Goal: Use online tool/utility: Utilize a website feature to perform a specific function

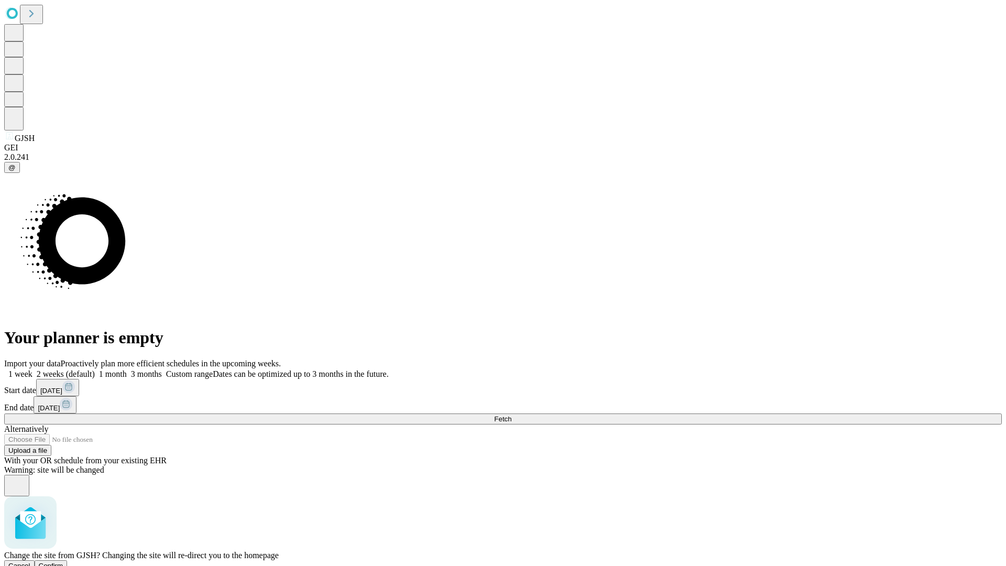
click at [63, 562] on span "Confirm" at bounding box center [51, 566] width 25 height 8
click at [127, 370] on label "1 month" at bounding box center [111, 374] width 32 height 9
click at [512, 415] on span "Fetch" at bounding box center [502, 419] width 17 height 8
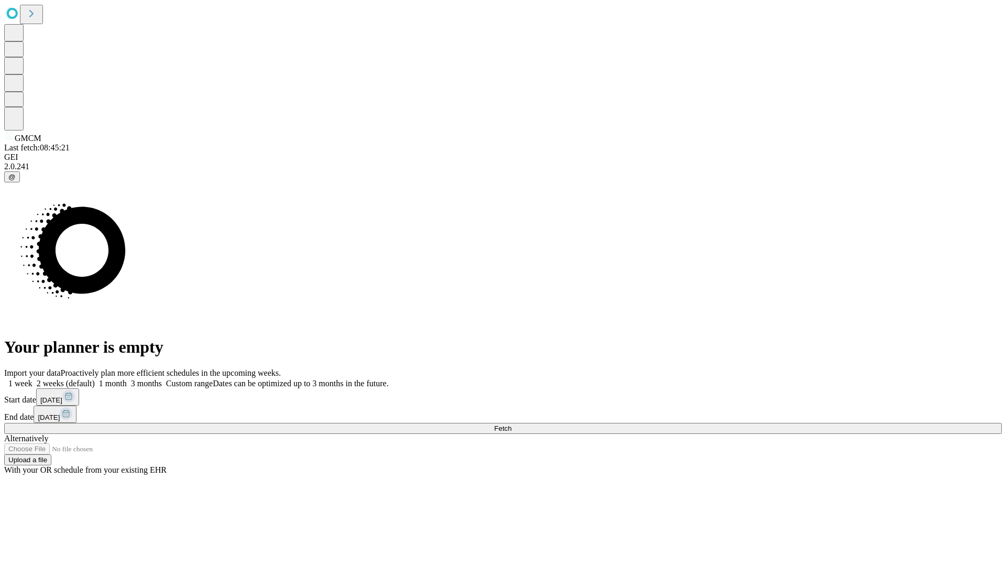
click at [512, 425] on span "Fetch" at bounding box center [502, 429] width 17 height 8
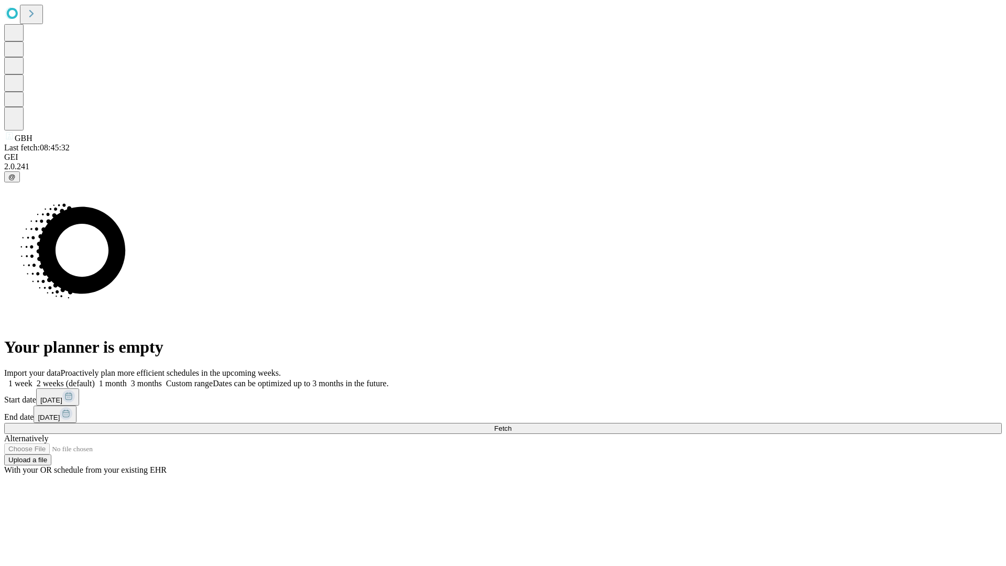
click at [127, 379] on label "1 month" at bounding box center [111, 383] width 32 height 9
click at [512, 425] on span "Fetch" at bounding box center [502, 429] width 17 height 8
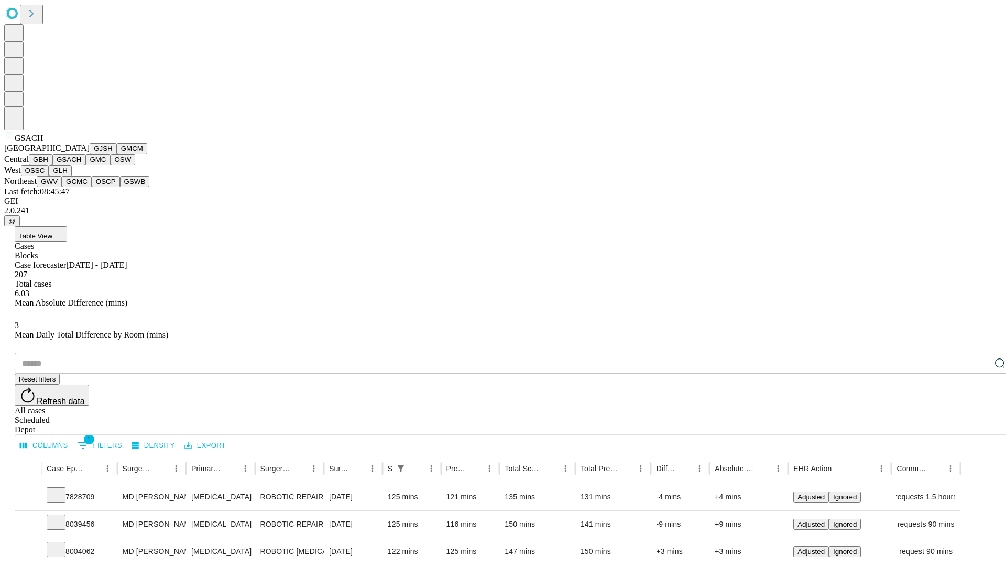
click at [85, 165] on button "GMC" at bounding box center [97, 159] width 25 height 11
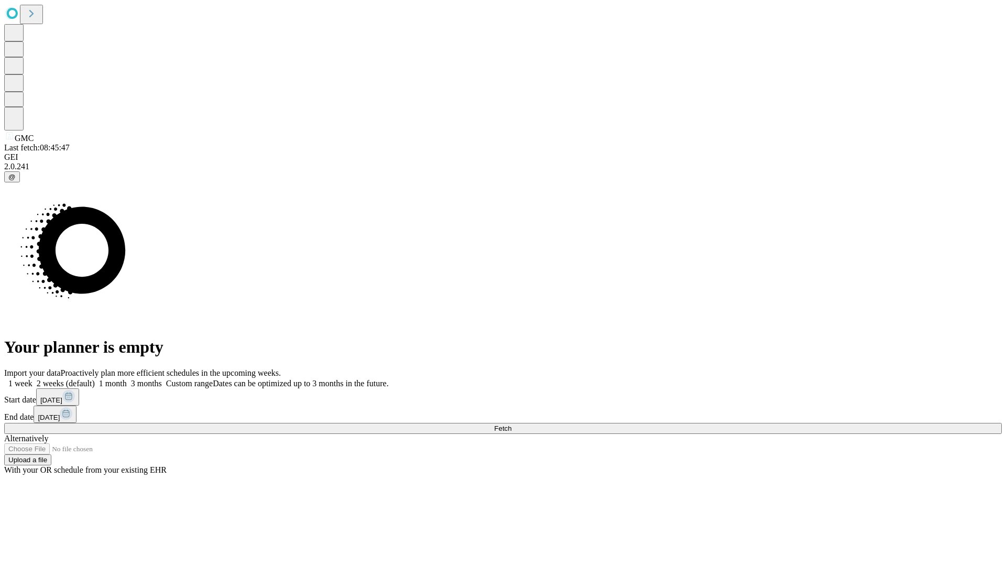
click at [127, 379] on label "1 month" at bounding box center [111, 383] width 32 height 9
click at [512, 425] on span "Fetch" at bounding box center [502, 429] width 17 height 8
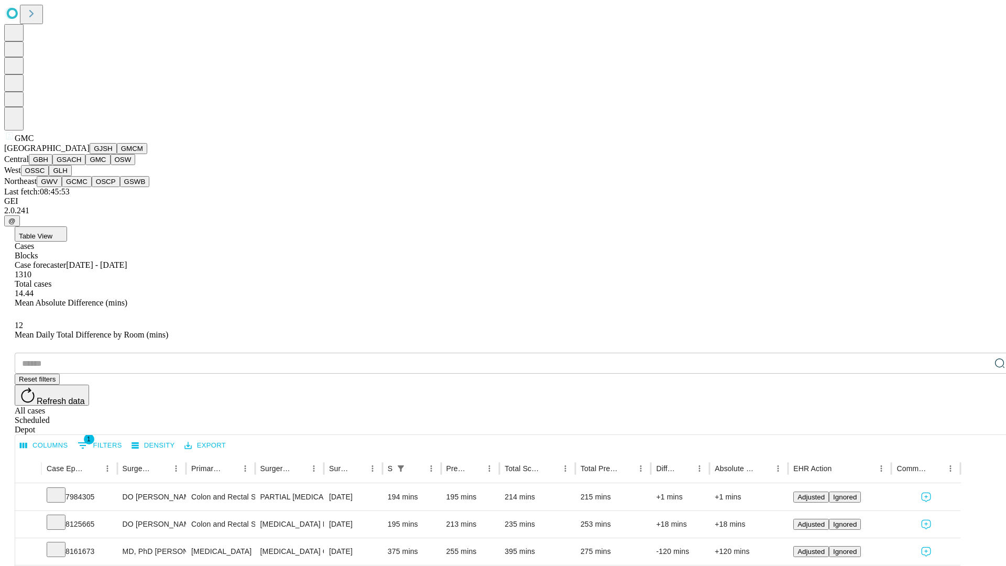
click at [111, 165] on button "OSW" at bounding box center [123, 159] width 25 height 11
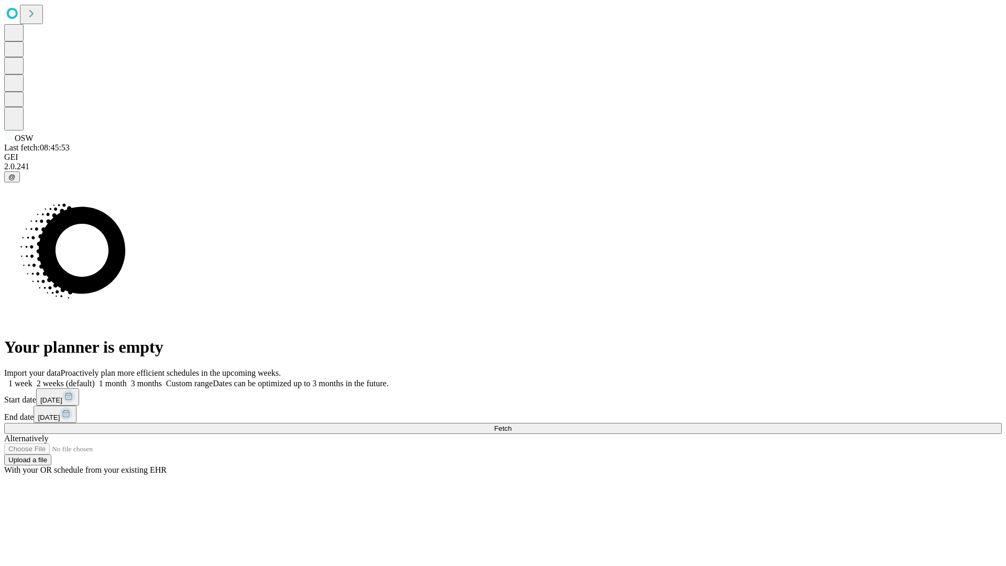
click at [127, 379] on label "1 month" at bounding box center [111, 383] width 32 height 9
click at [512, 425] on span "Fetch" at bounding box center [502, 429] width 17 height 8
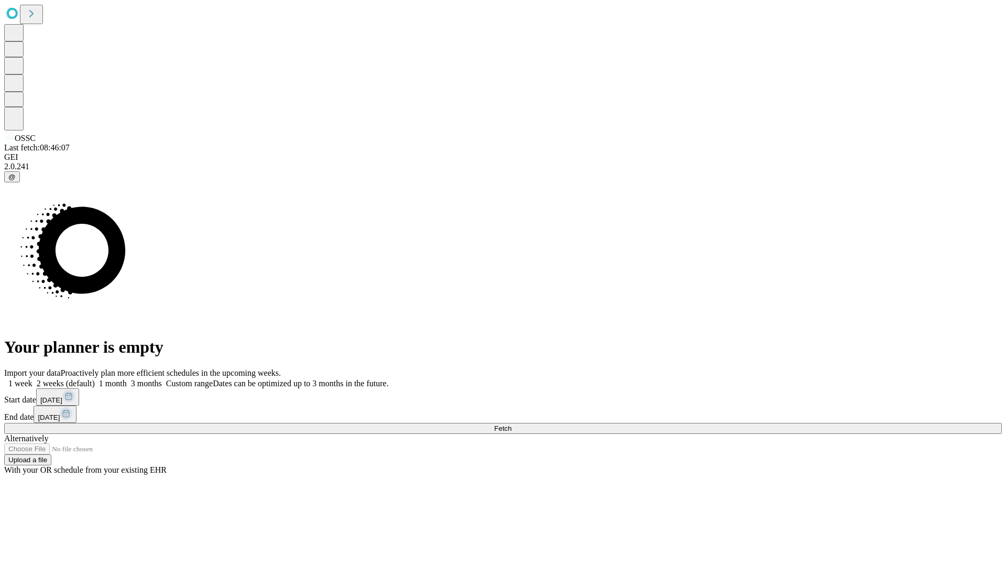
click at [512, 425] on span "Fetch" at bounding box center [502, 429] width 17 height 8
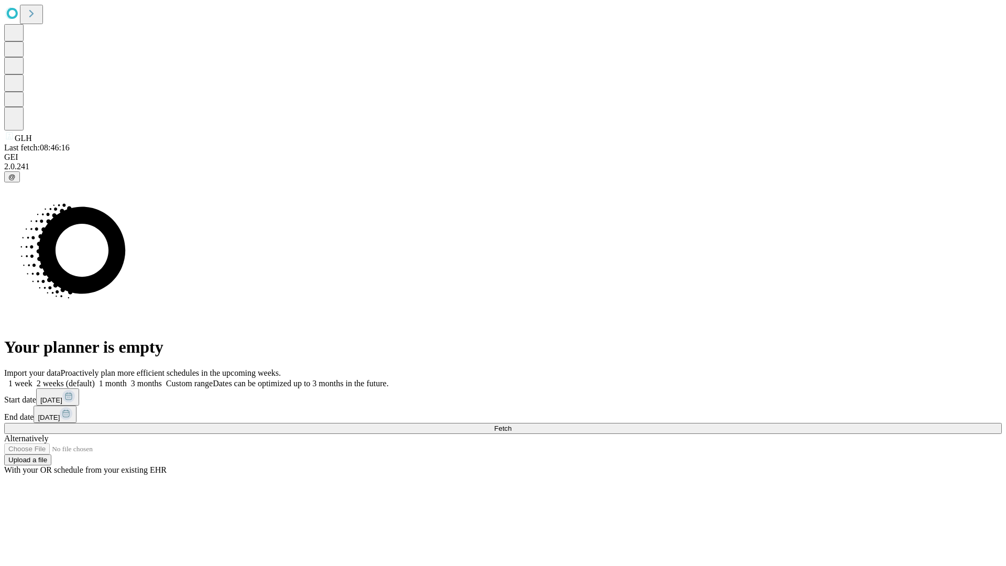
click at [127, 379] on label "1 month" at bounding box center [111, 383] width 32 height 9
click at [512, 425] on span "Fetch" at bounding box center [502, 429] width 17 height 8
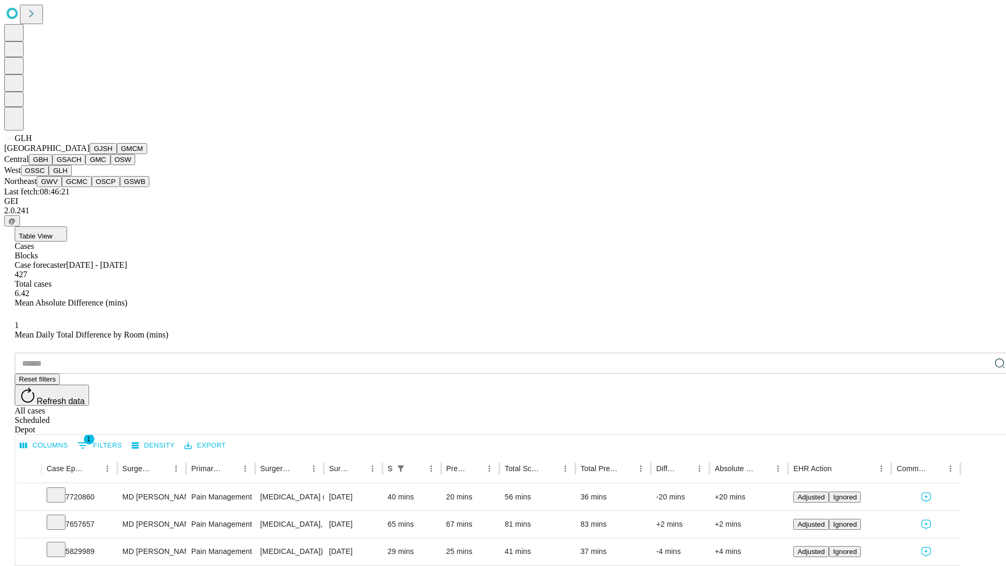
click at [62, 187] on button "GWV" at bounding box center [49, 181] width 25 height 11
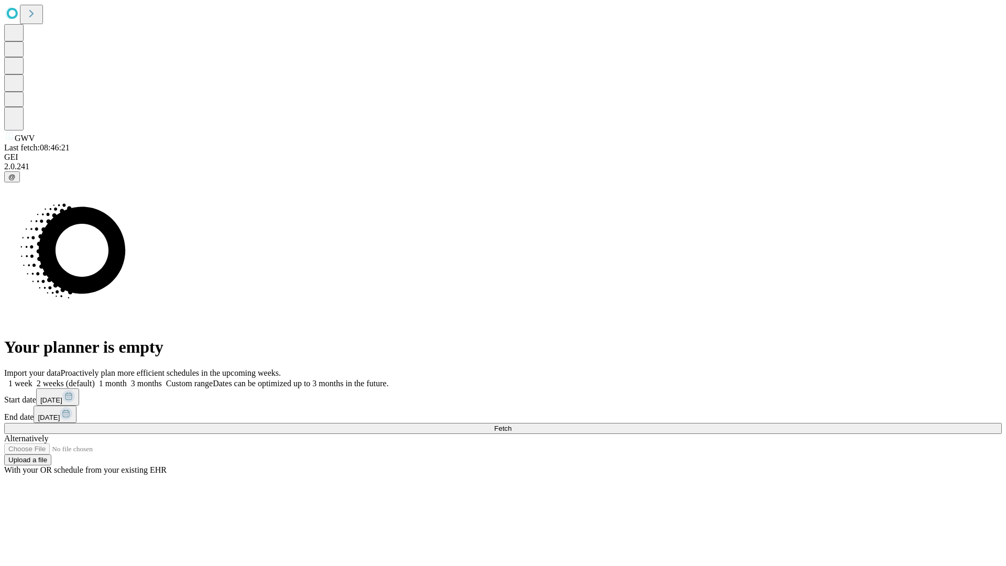
click at [127, 379] on label "1 month" at bounding box center [111, 383] width 32 height 9
click at [512, 425] on span "Fetch" at bounding box center [502, 429] width 17 height 8
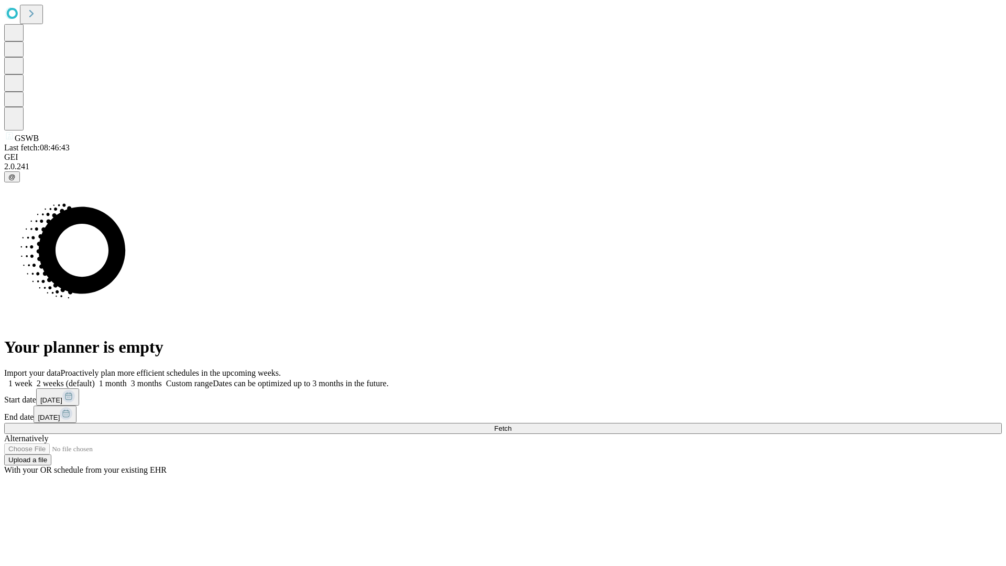
click at [512, 425] on span "Fetch" at bounding box center [502, 429] width 17 height 8
